Goal: Browse casually: Explore the website without a specific task or goal

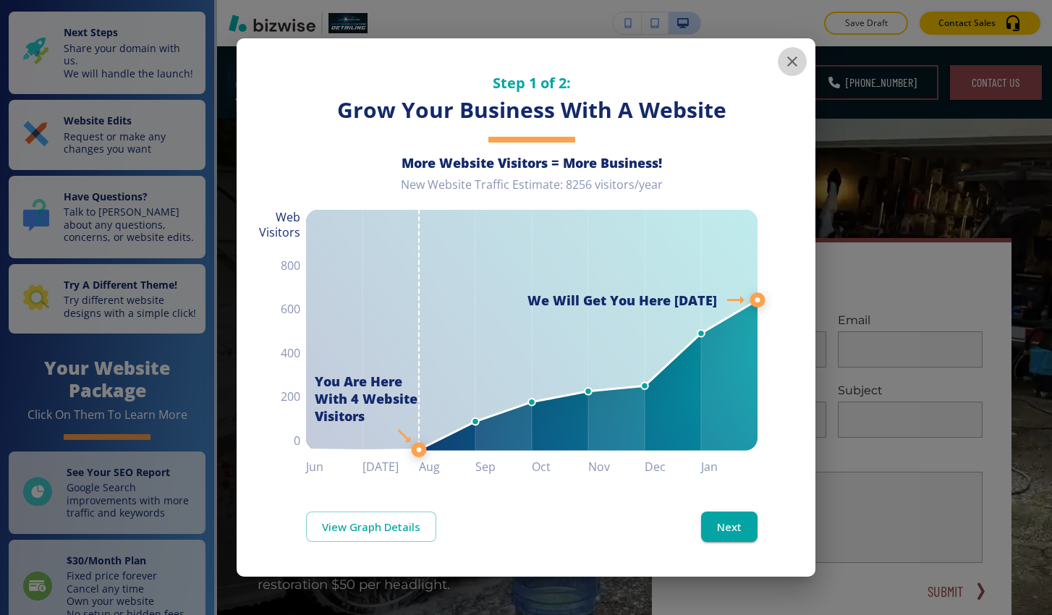
click at [793, 61] on icon "button" at bounding box center [791, 61] width 17 height 17
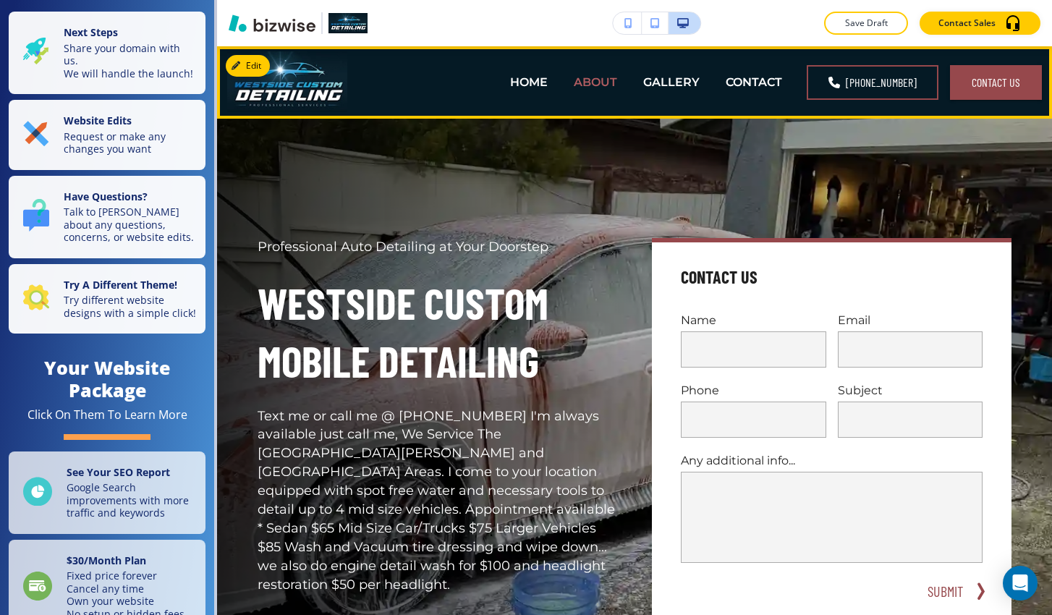
click at [617, 81] on p "ABOUT" at bounding box center [595, 82] width 43 height 17
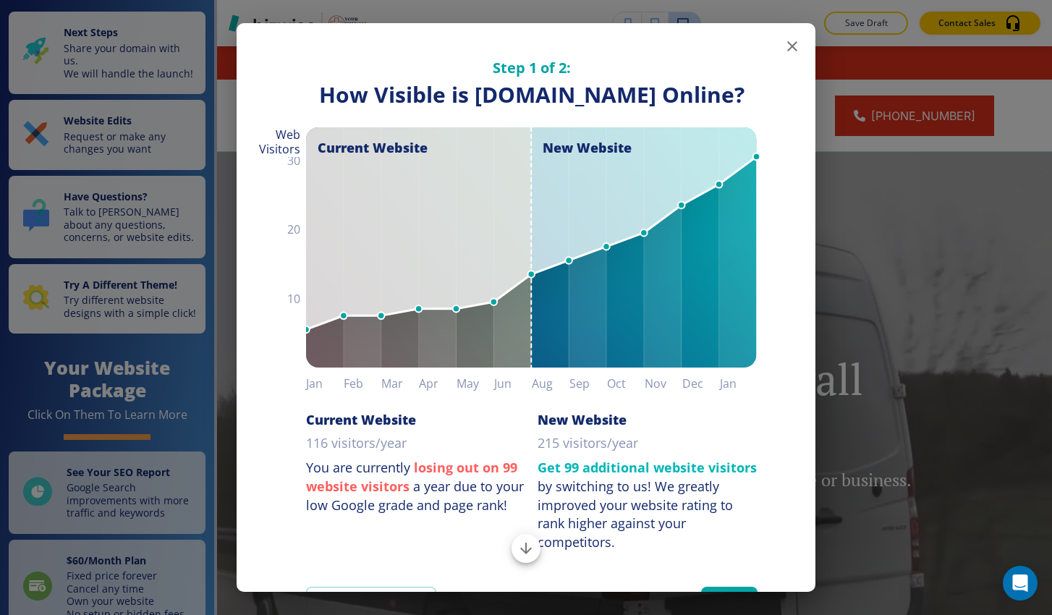
click at [788, 52] on icon "button" at bounding box center [791, 46] width 17 height 17
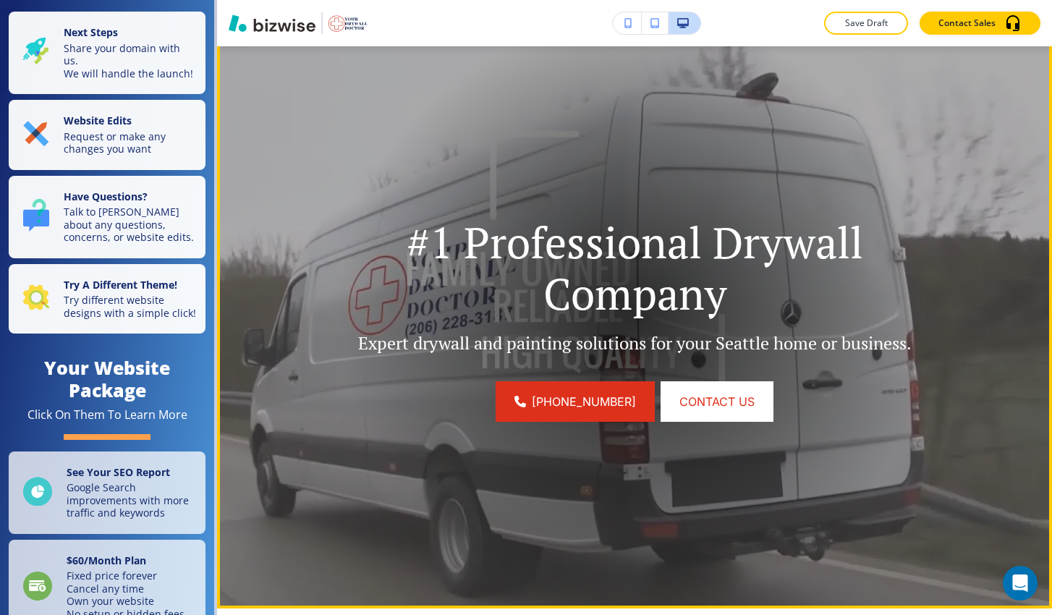
scroll to position [149, 0]
